Goal: Go to known website: Access a specific website the user already knows

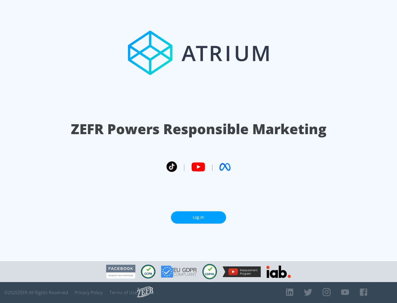
click at [199, 215] on link "Log In" at bounding box center [198, 218] width 55 height 12
